Goal: Task Accomplishment & Management: Complete application form

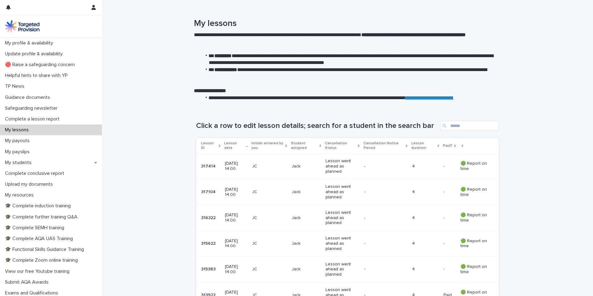
scroll to position [108, 0]
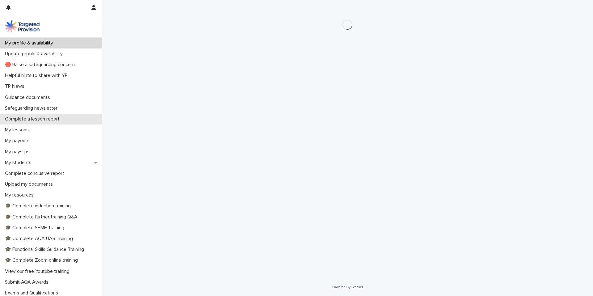
click at [35, 119] on p "Complete a lesson report" at bounding box center [33, 119] width 62 height 6
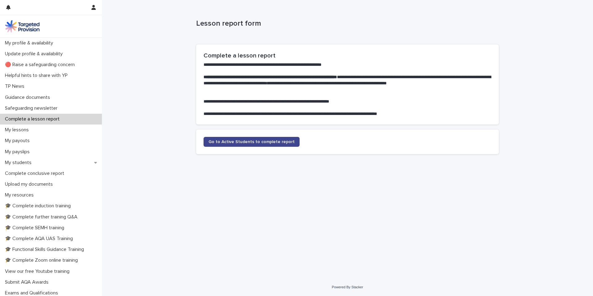
click at [242, 143] on span "Go to Active Students to complete report" at bounding box center [251, 142] width 86 height 4
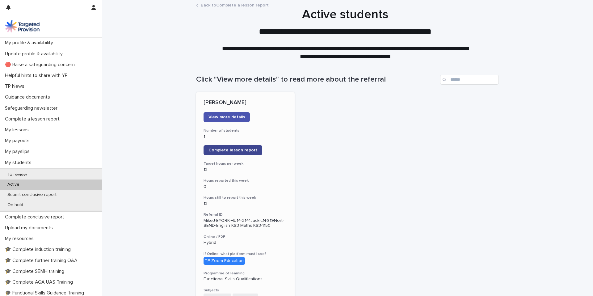
click at [236, 149] on span "Complete lesson report" at bounding box center [232, 150] width 49 height 4
click at [232, 150] on span "Complete lesson report" at bounding box center [232, 150] width 49 height 4
